Goal: Task Accomplishment & Management: Use online tool/utility

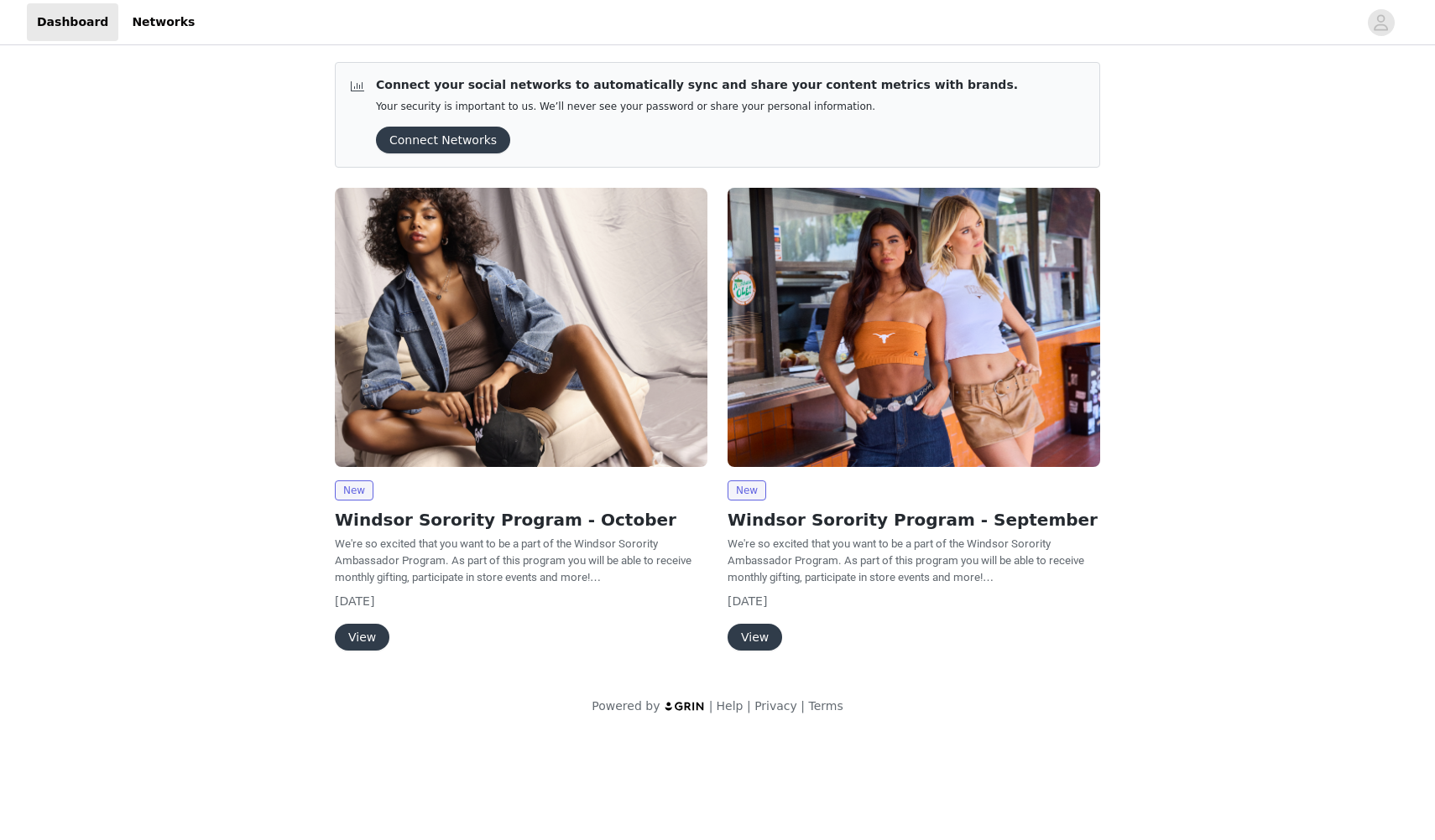
click at [353, 634] on button "View" at bounding box center [363, 637] width 55 height 27
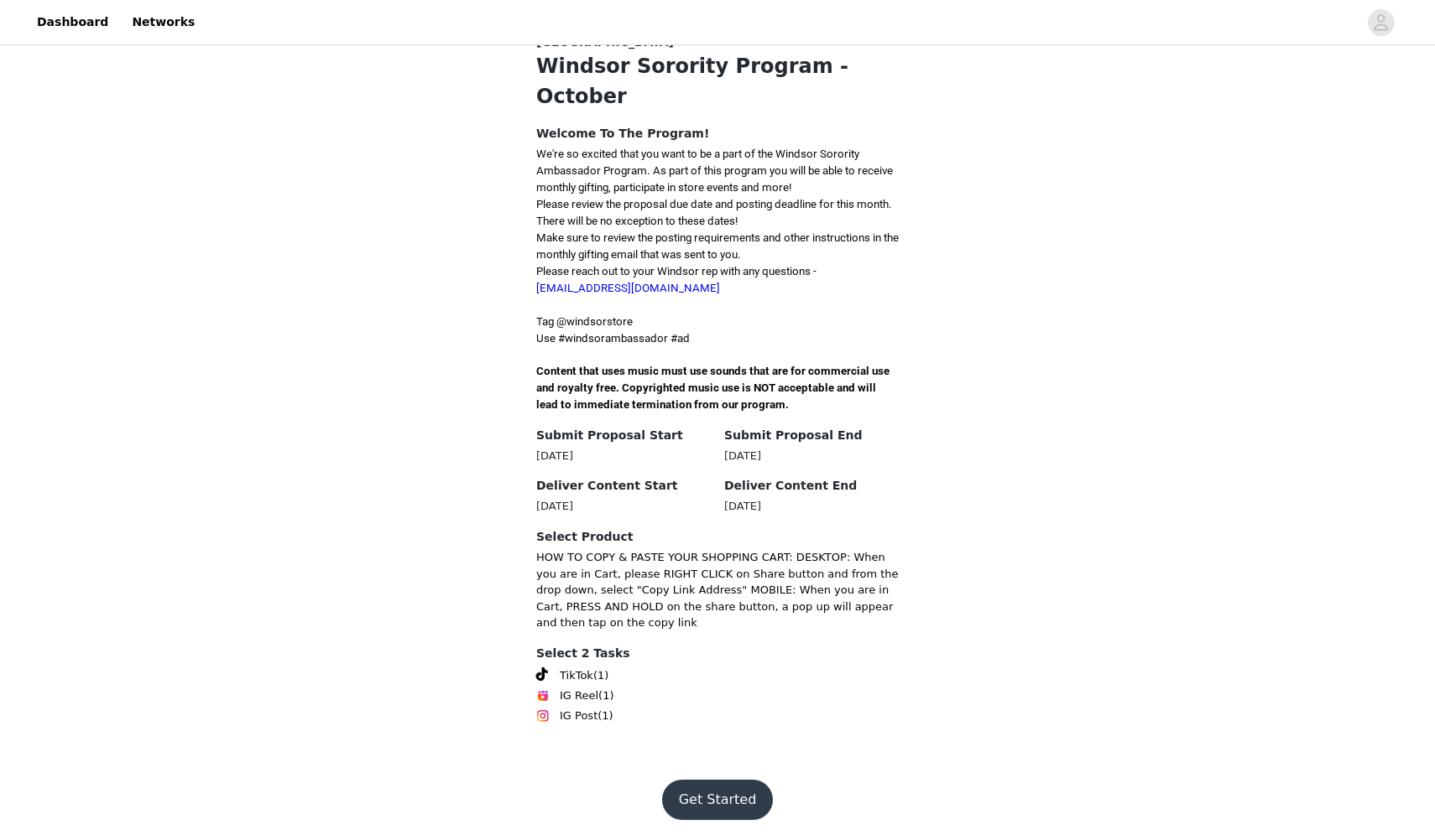
scroll to position [434, 0]
click at [714, 808] on button "Get Started" at bounding box center [718, 799] width 112 height 40
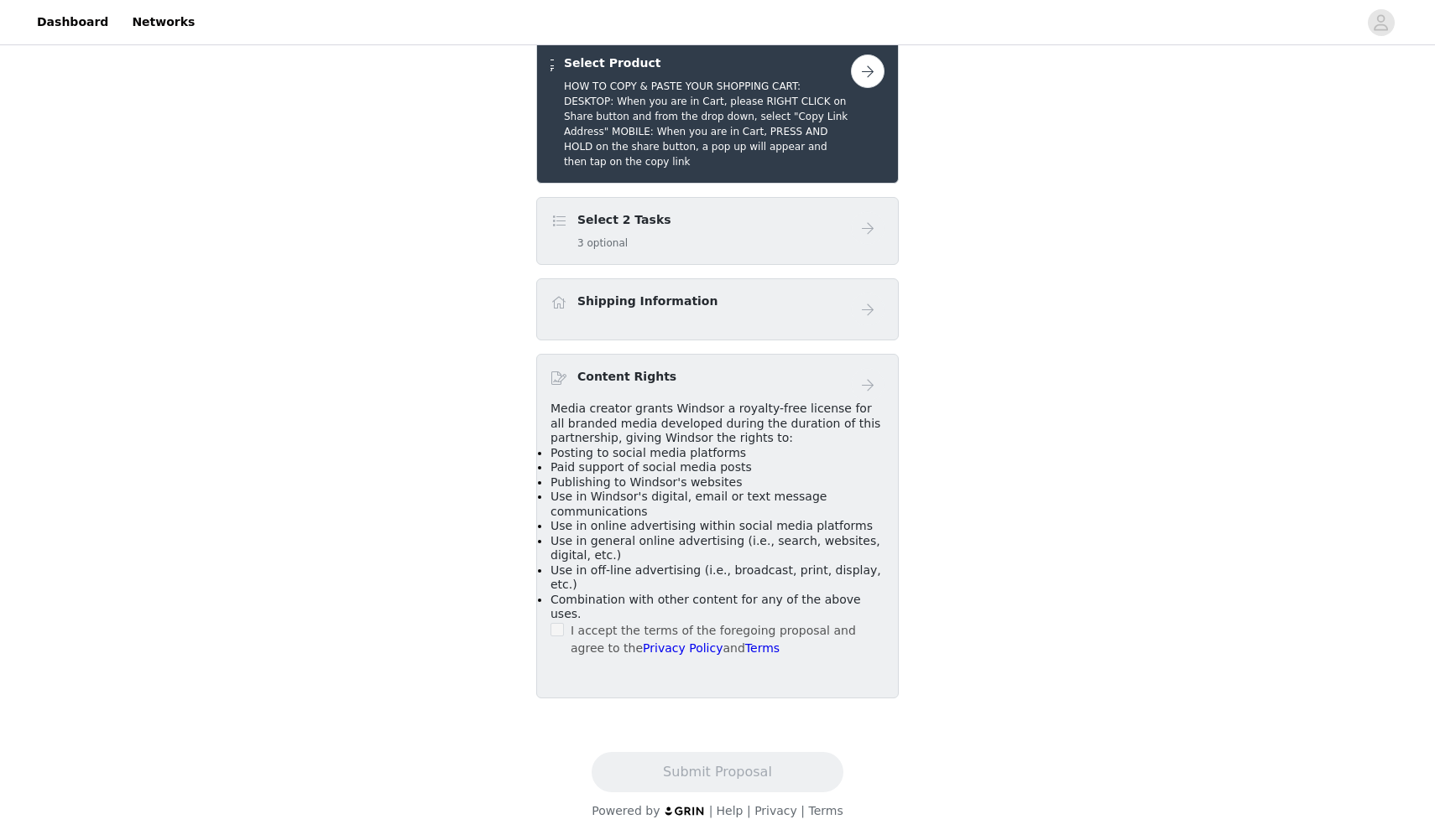
scroll to position [434, 0]
click at [864, 88] on button "button" at bounding box center [868, 72] width 34 height 34
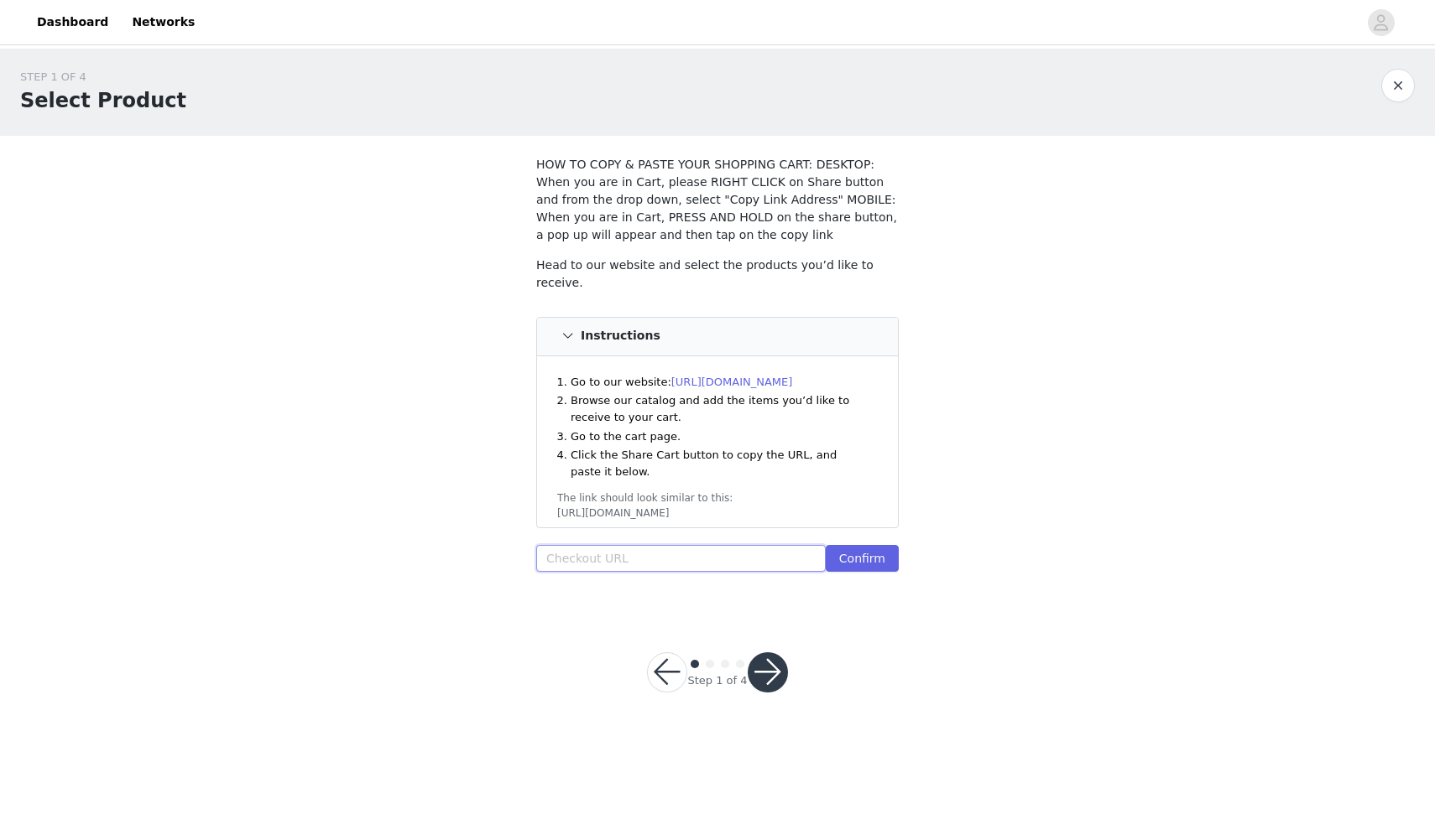
click at [598, 551] on input "text" at bounding box center [681, 558] width 290 height 27
paste input "[URL][DOMAIN_NAME]"
type input "[URL][DOMAIN_NAME]"
paste input "[URL][DOMAIN_NAME]"
type input "[URL][DOMAIN_NAME]"
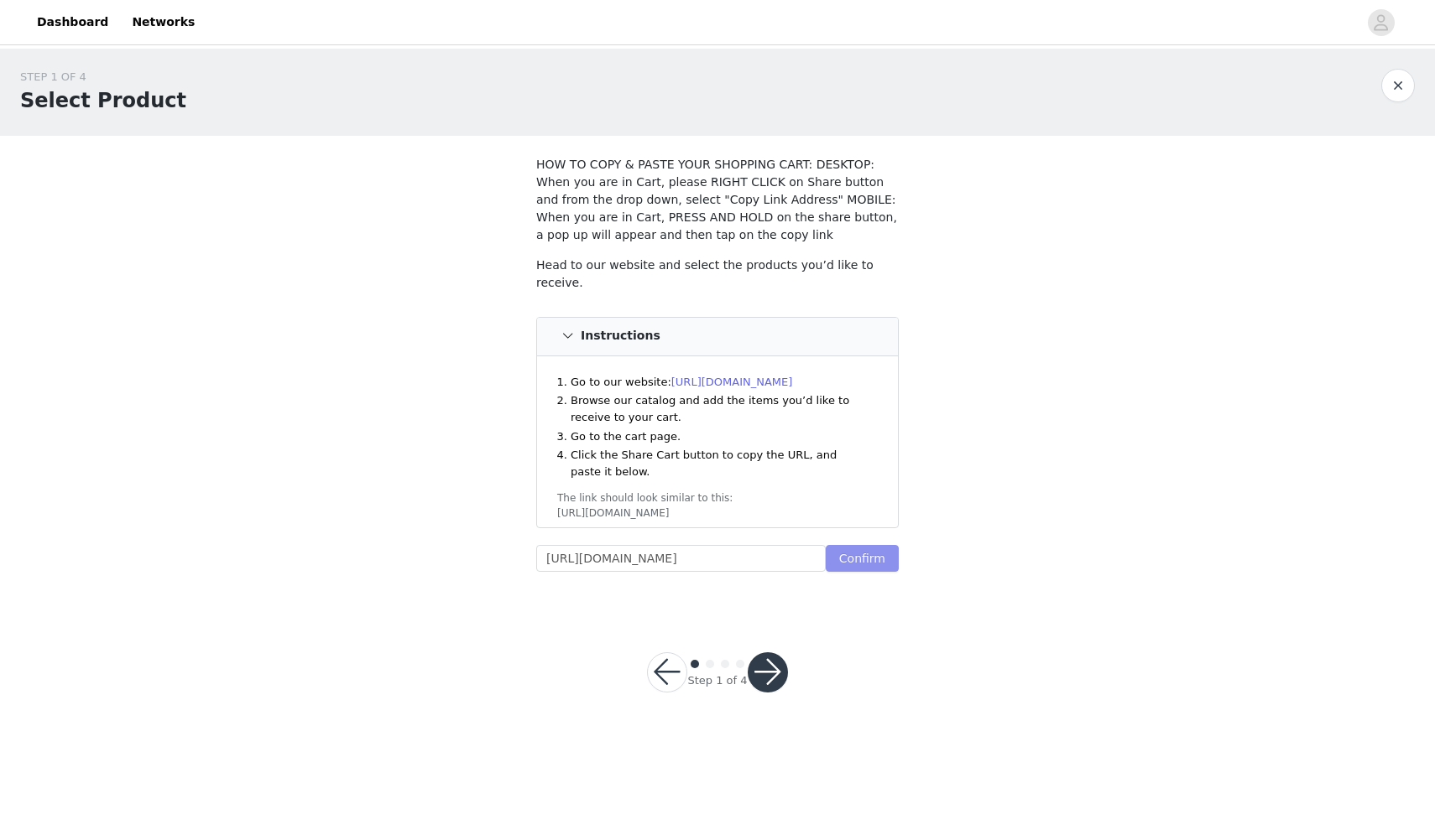
click at [871, 557] on button "Confirm" at bounding box center [862, 558] width 73 height 27
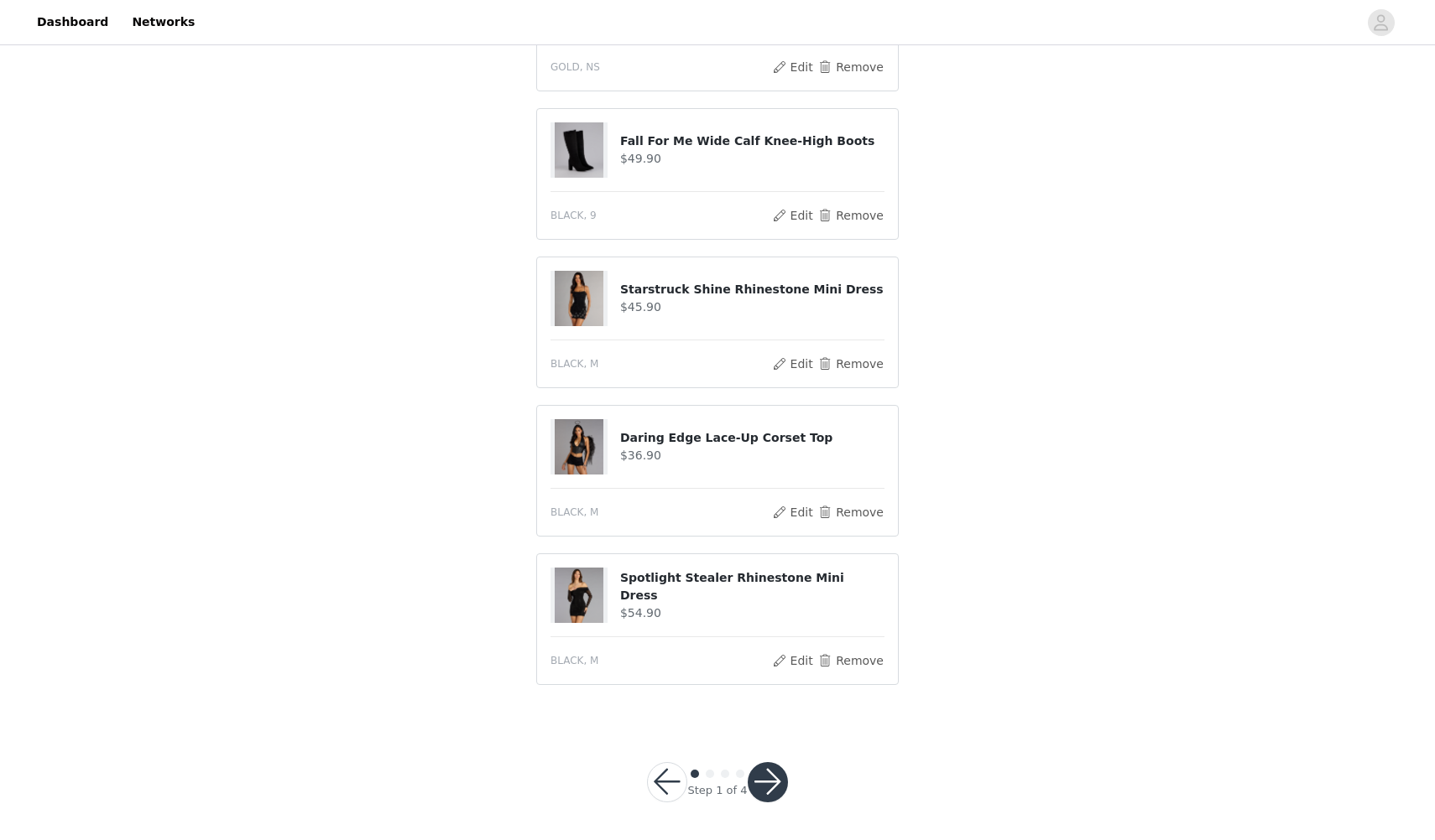
scroll to position [618, 0]
click at [776, 786] on button "button" at bounding box center [767, 782] width 40 height 40
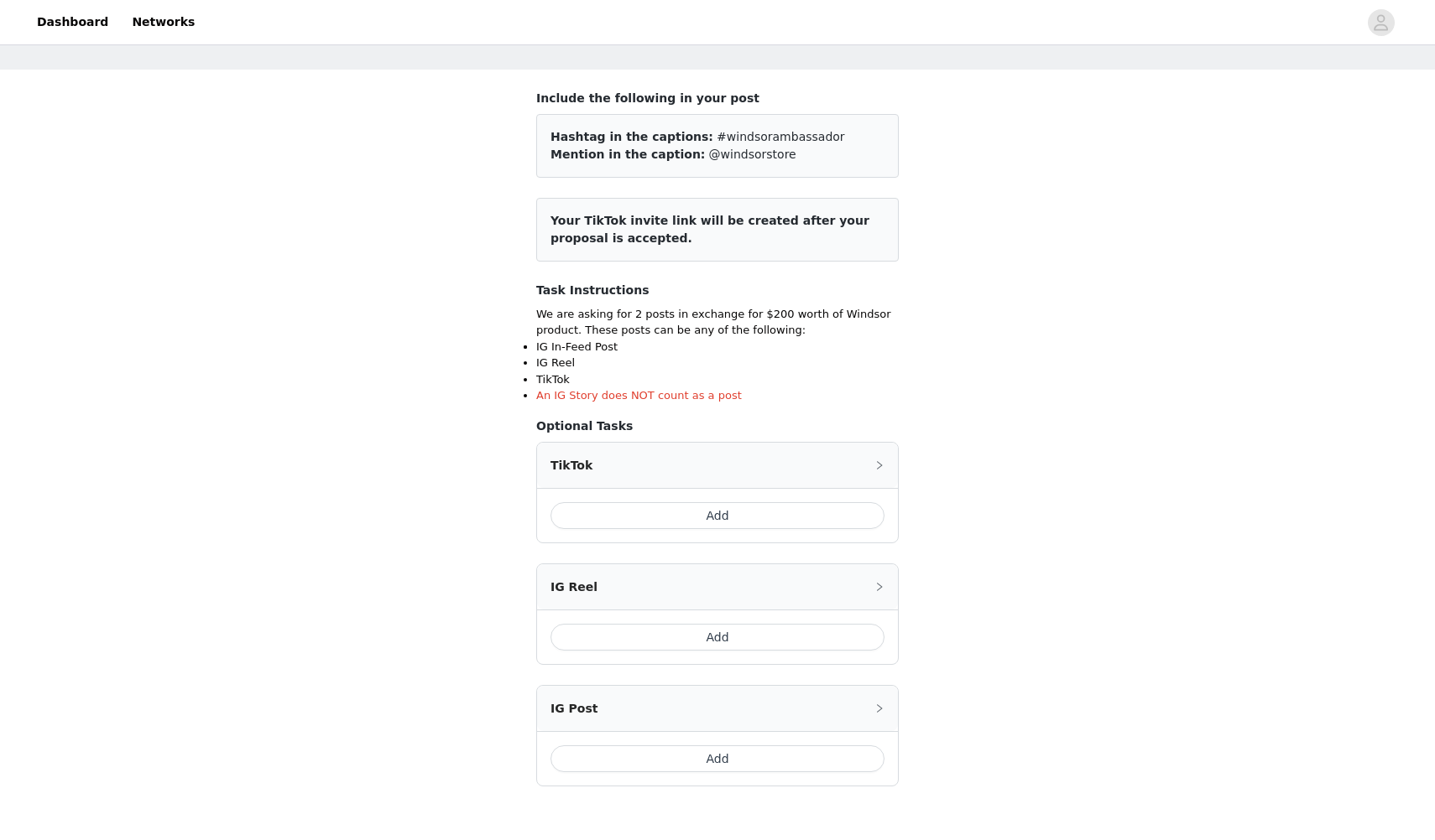
scroll to position [71, 0]
